Goal: Register for event/course

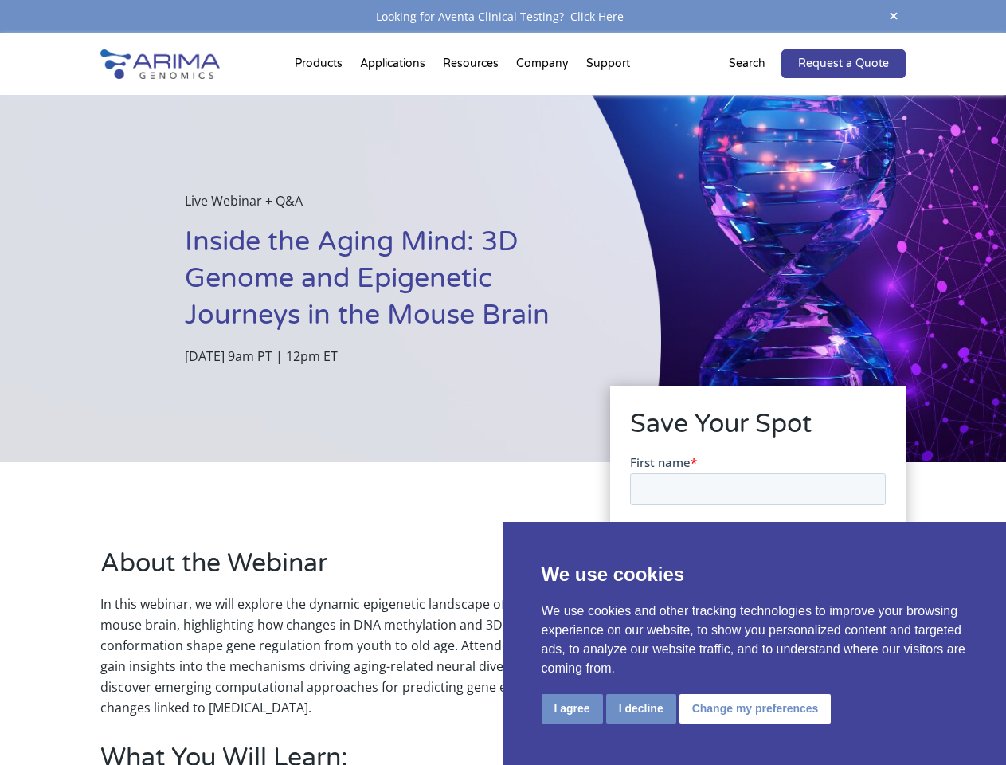
click at [503, 382] on div "Live Webinar + Q&A Inside the Aging Mind: 3D Genome and Epigenetic Journeys in …" at bounding box center [330, 278] width 661 height 367
click at [572, 708] on button "I agree" at bounding box center [572, 708] width 61 height 29
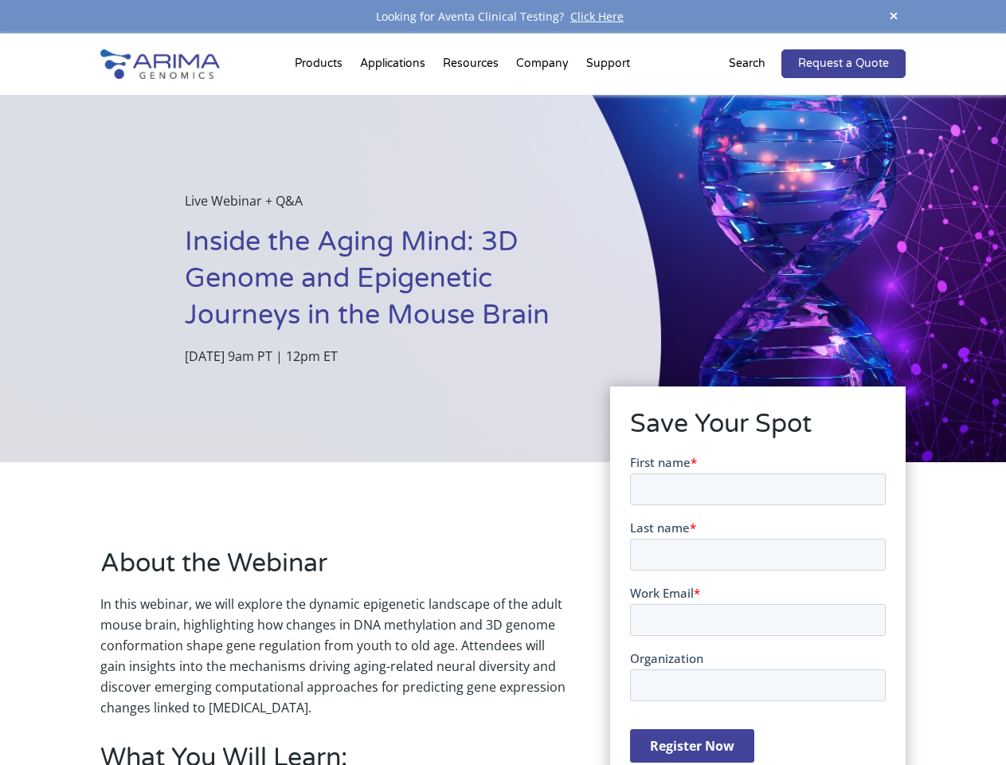
click at [640, 707] on form "First name * Last name * Work Email * Organization Register Now" at bounding box center [757, 614] width 256 height 322
click at [752, 707] on form "First name * Last name * Work Email * Organization Register Now" at bounding box center [757, 614] width 256 height 322
click at [894, 17] on span at bounding box center [894, 17] width 24 height 22
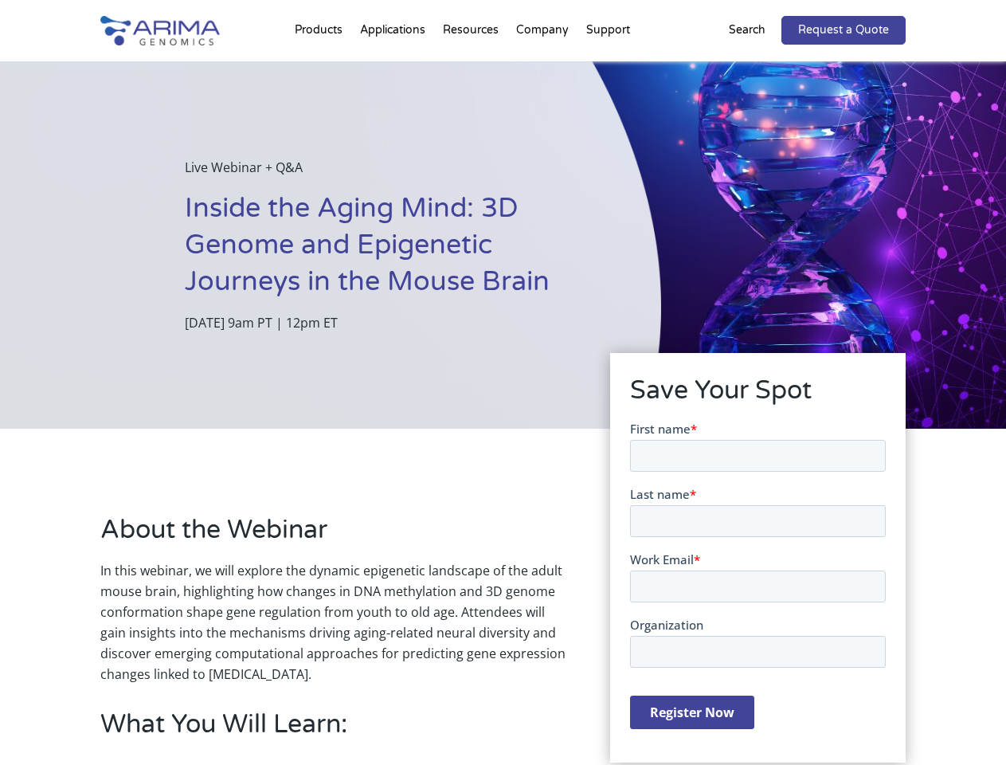
click at [503, 399] on div "Live Webinar + Q&A Inside the Aging Mind: 3D Genome and Epigenetic Journeys in …" at bounding box center [330, 244] width 661 height 367
click at [321, 67] on div "Live Webinar + Q&A Inside the Aging Mind: 3D Genome and Epigenetic Journeys in …" at bounding box center [330, 244] width 661 height 367
click at [472, 67] on div "Live Webinar + Q&A Inside the Aging Mind: 3D Genome and Epigenetic Journeys in …" at bounding box center [330, 244] width 661 height 367
click at [543, 67] on div "Live Webinar + Q&A Inside the Aging Mind: 3D Genome and Epigenetic Journeys in …" at bounding box center [330, 244] width 661 height 367
click at [608, 67] on div "Live Webinar + Q&A Inside the Aging Mind: 3D Genome and Epigenetic Journeys in …" at bounding box center [330, 244] width 661 height 367
